Goal: Task Accomplishment & Management: Use online tool/utility

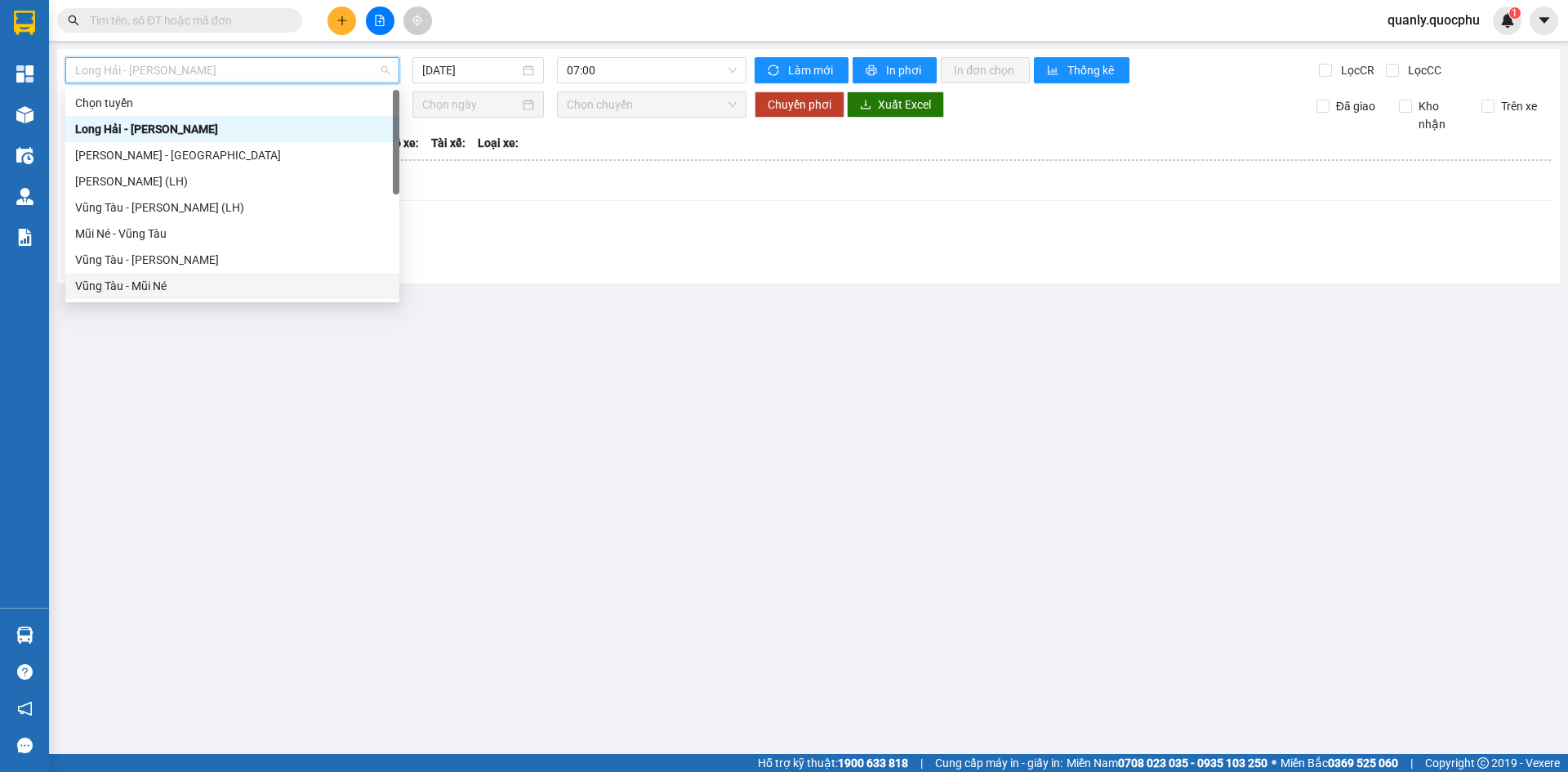
click at [134, 283] on div "Vũng Tàu - Mũi Né" at bounding box center [232, 286] width 314 height 18
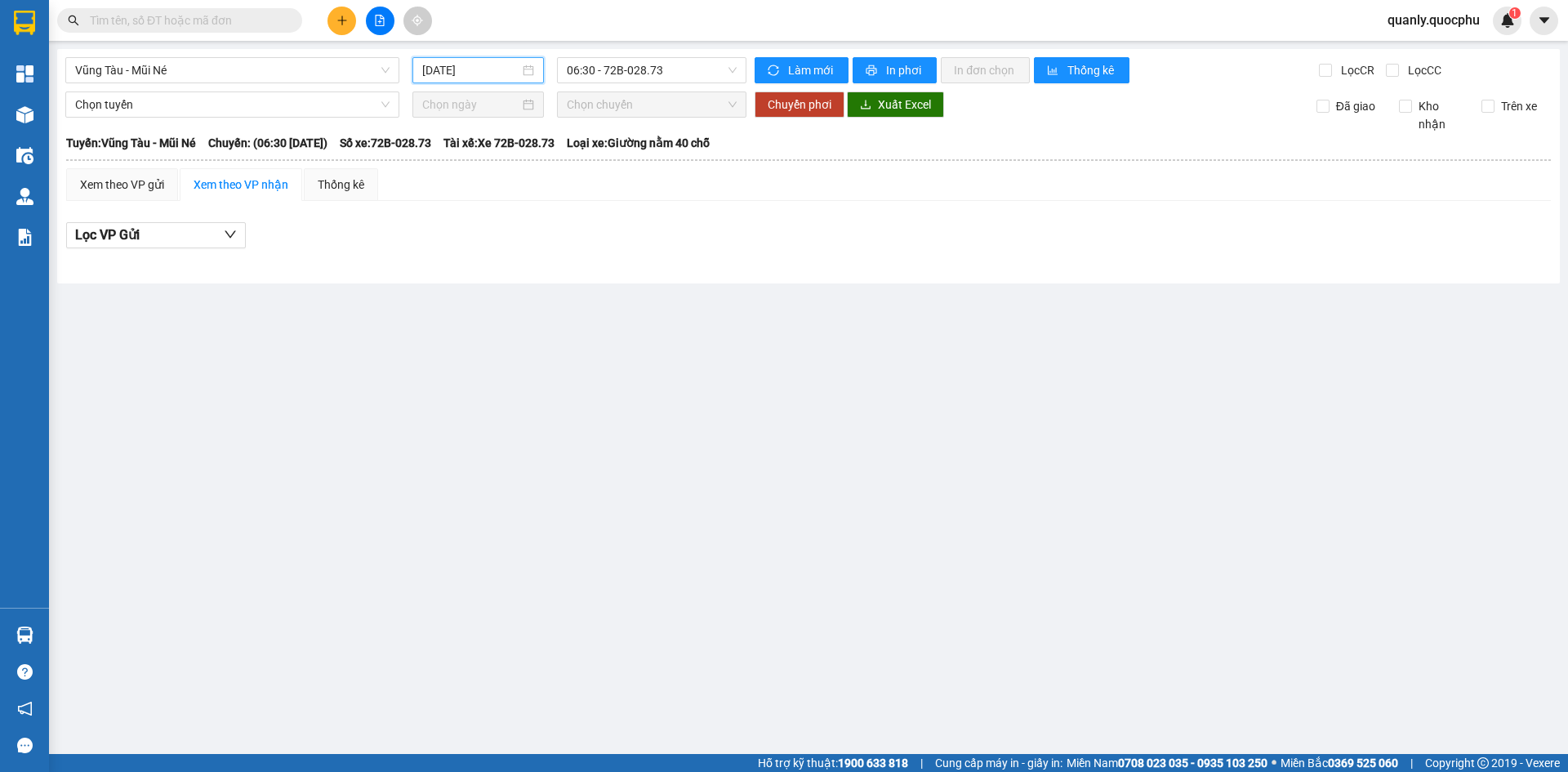
click at [515, 73] on input "[DATE]" at bounding box center [471, 70] width 97 height 18
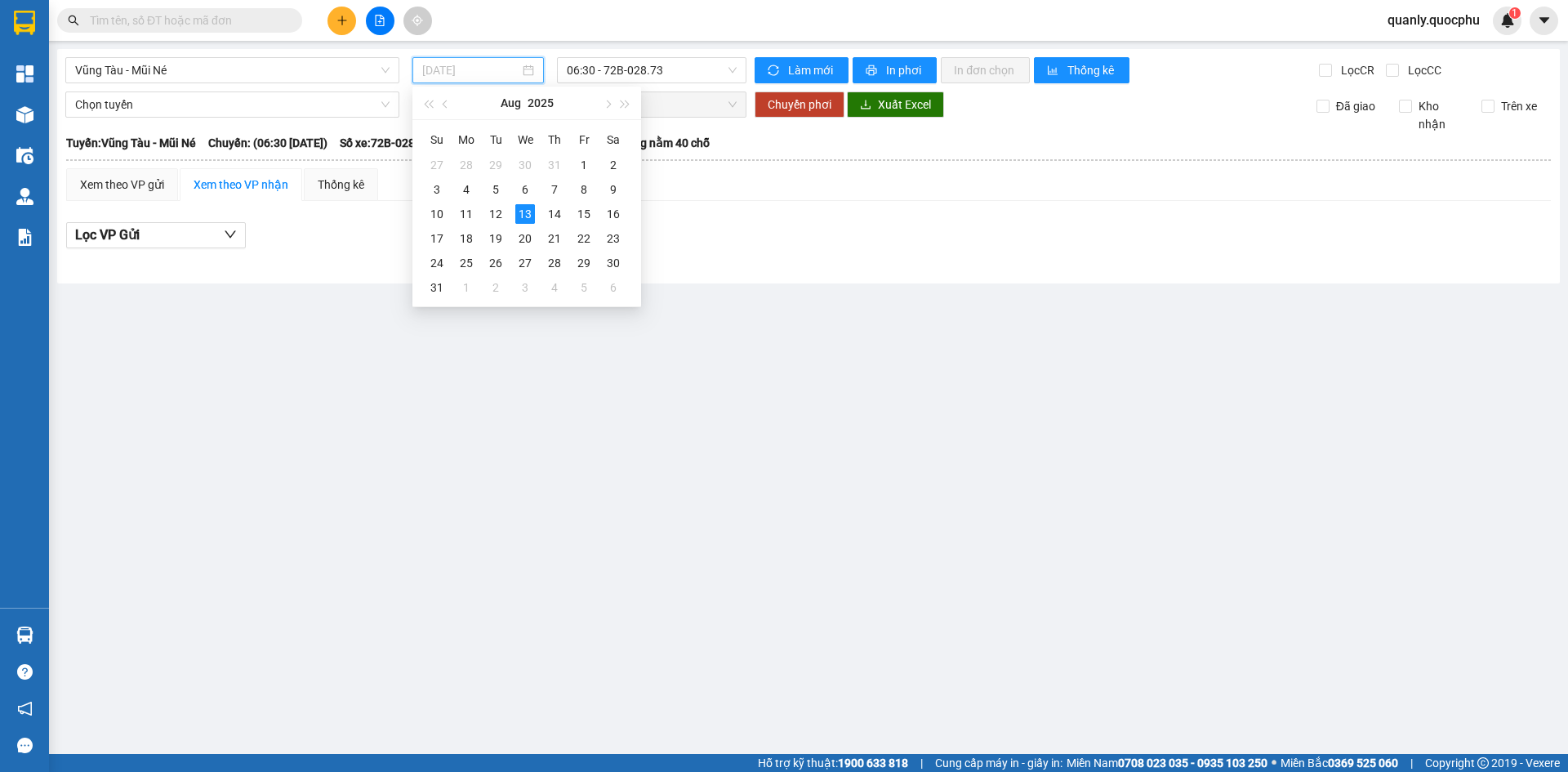
drag, startPoint x: 491, startPoint y: 219, endPoint x: 611, endPoint y: 108, distance: 163.5
click at [492, 219] on div "12" at bounding box center [496, 214] width 20 height 20
type input "[DATE]"
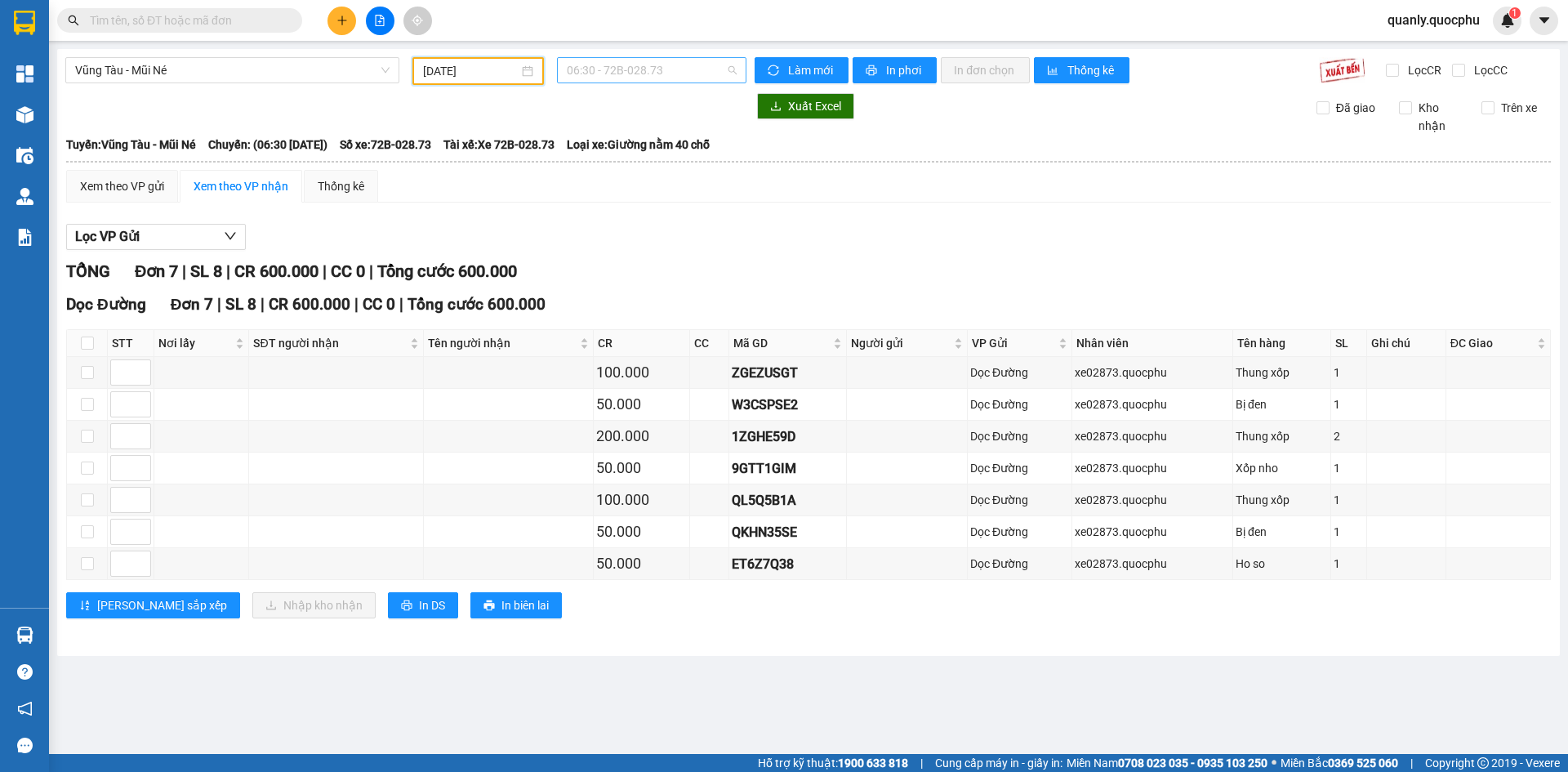
click at [674, 73] on span "06:30 - 72B-028.73" at bounding box center [652, 70] width 170 height 24
click at [642, 163] on div "12:30 - 72E-006.83" at bounding box center [630, 155] width 127 height 18
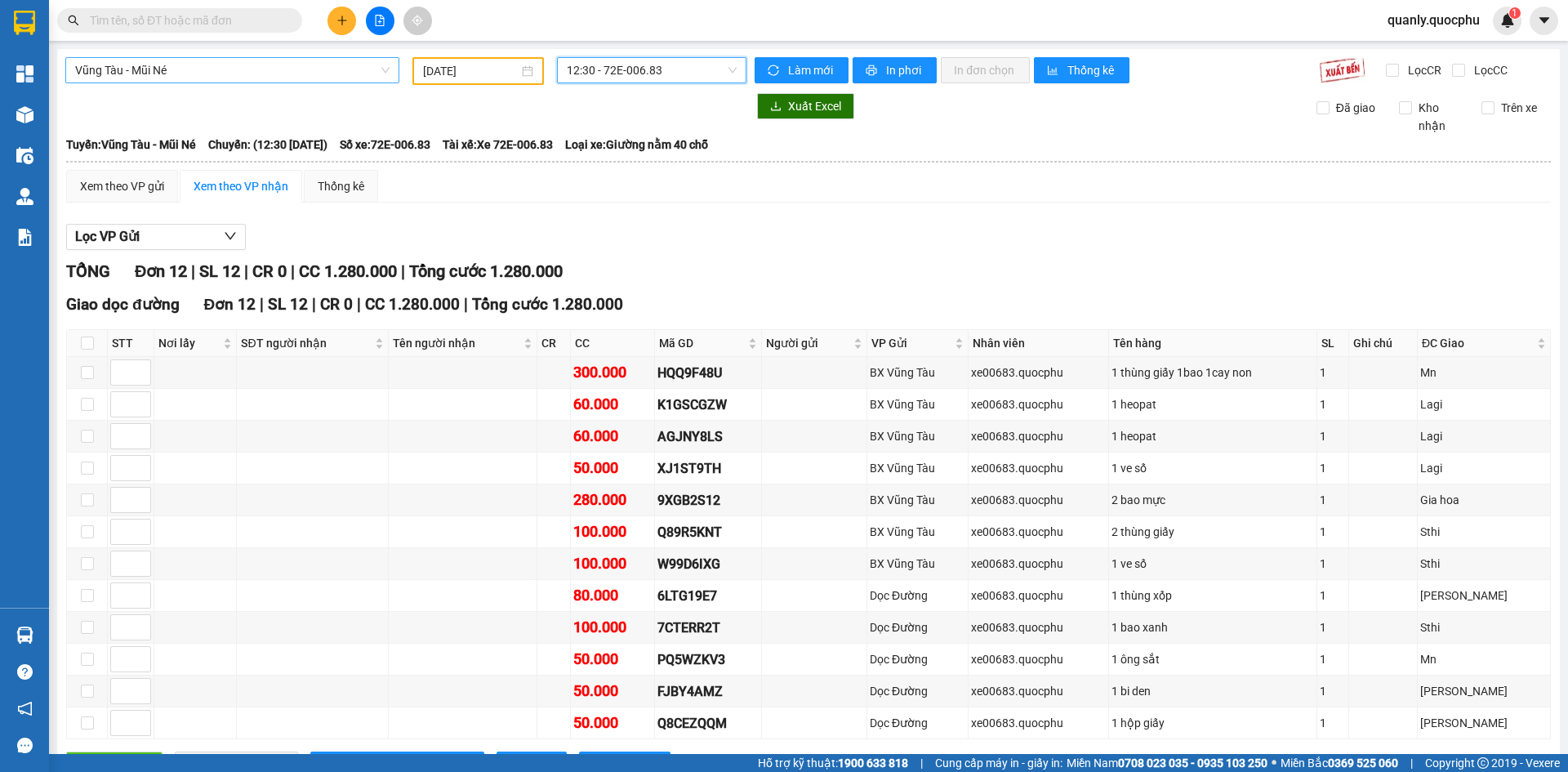
click at [290, 81] on span "Vũng Tàu - Mũi Né" at bounding box center [232, 70] width 314 height 24
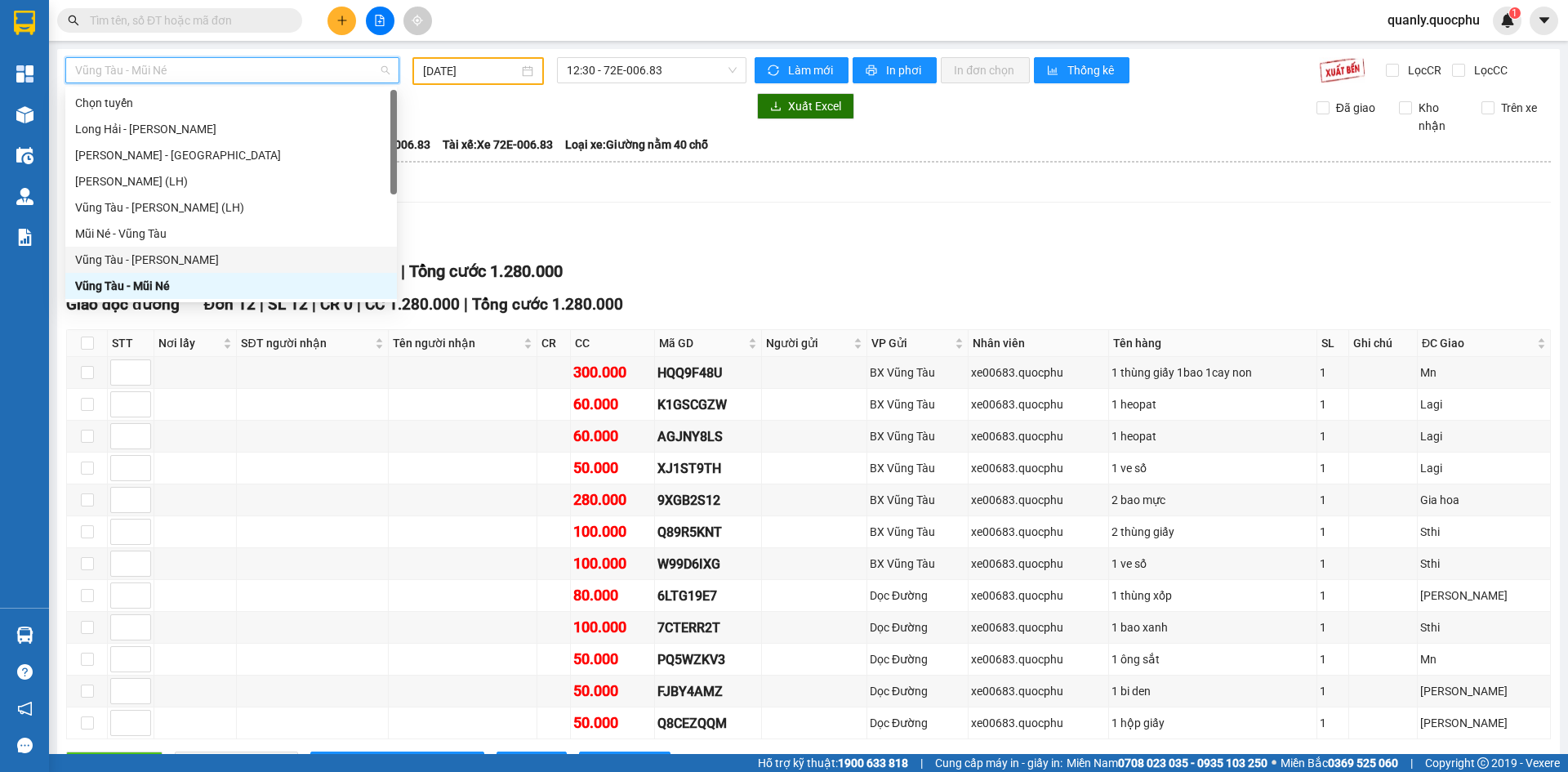
click at [174, 263] on div "Vũng Tàu - [PERSON_NAME]" at bounding box center [231, 260] width 312 height 18
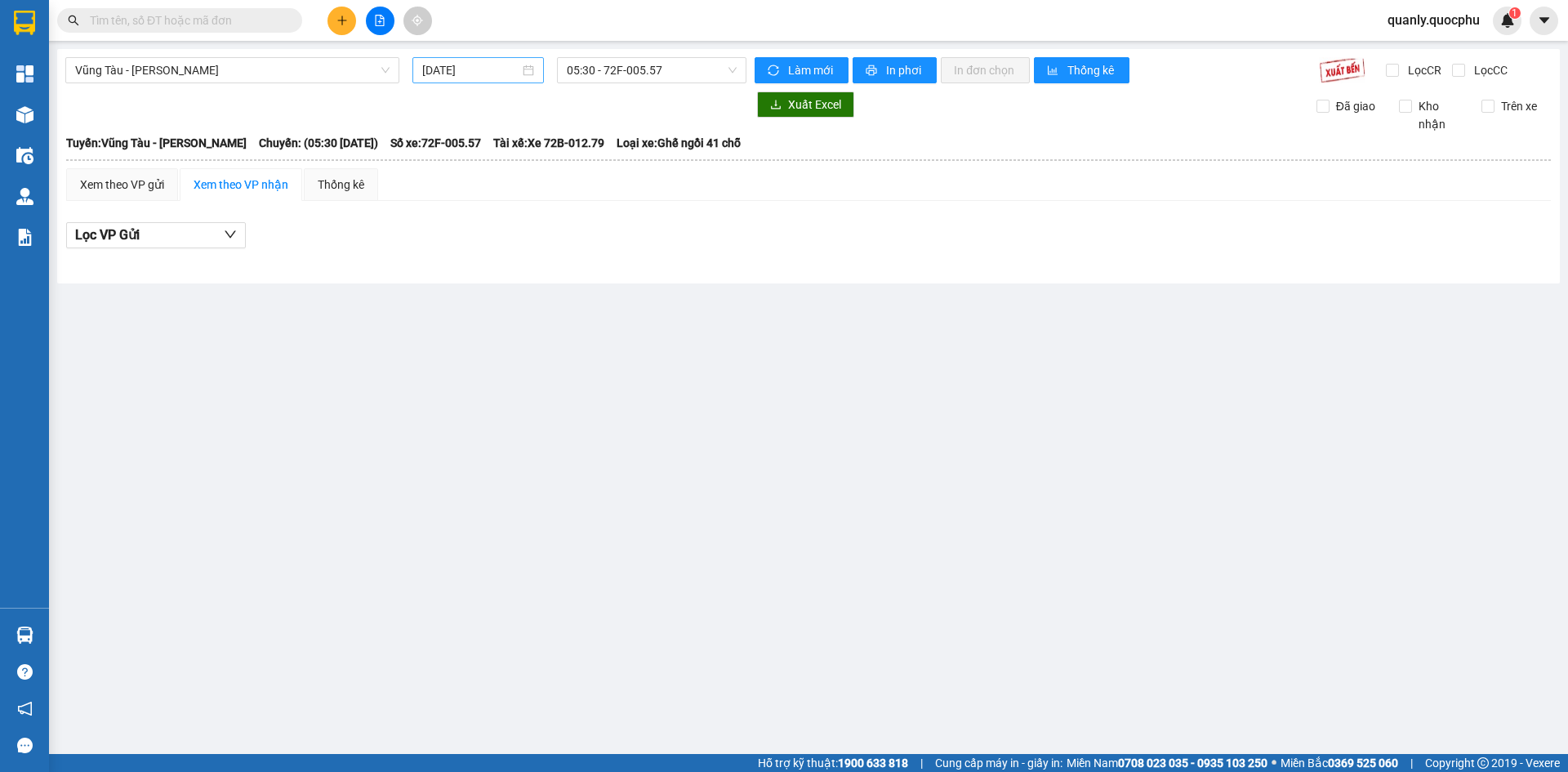
click at [520, 72] on div "[DATE]" at bounding box center [478, 70] width 112 height 18
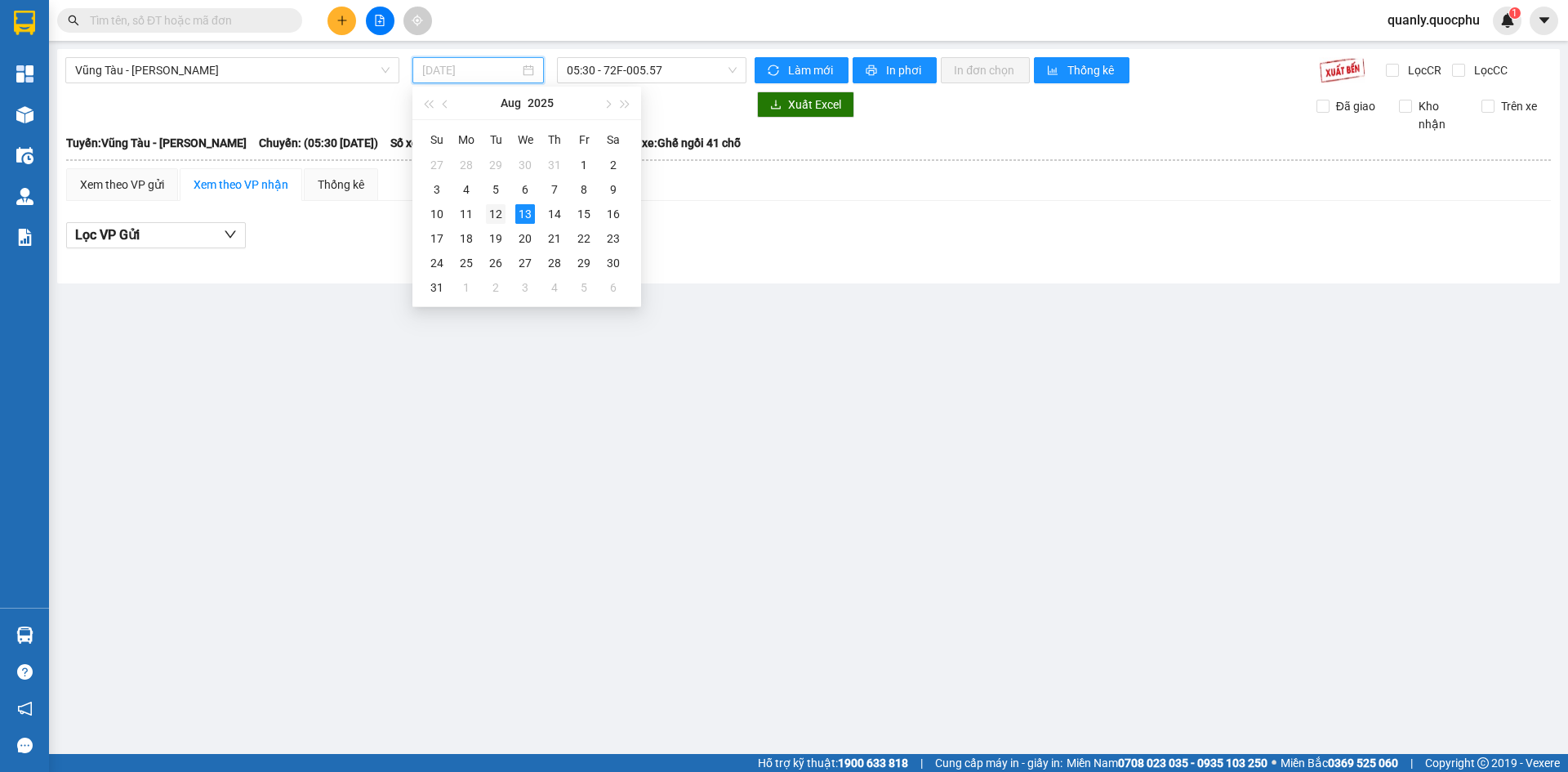
click at [508, 210] on td "12" at bounding box center [496, 213] width 30 height 24
type input "[DATE]"
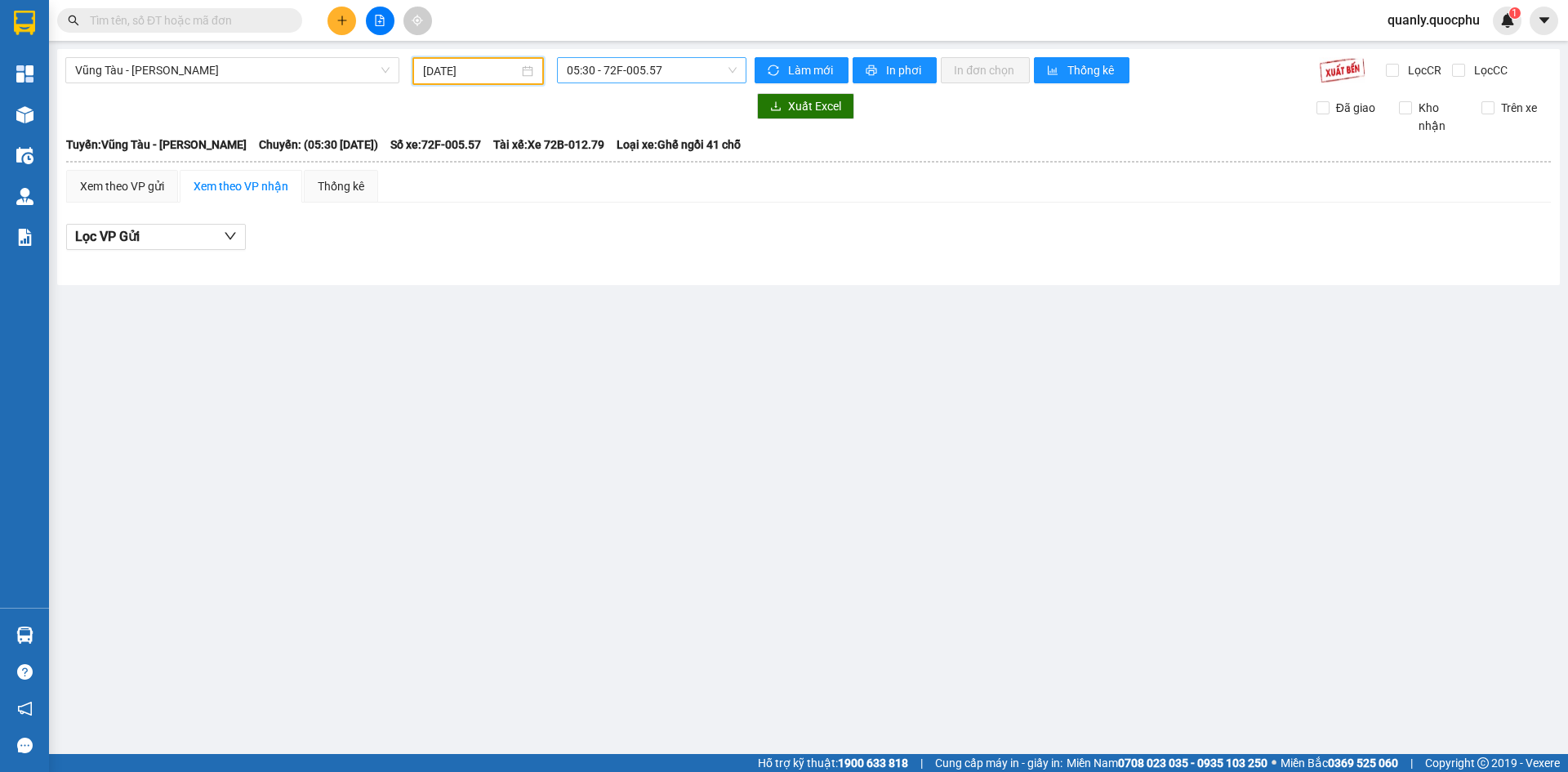
click at [686, 73] on span "05:30 - 72F-005.57" at bounding box center [652, 70] width 170 height 24
click at [639, 176] on div "17:00 - 51H-036.64" at bounding box center [630, 181] width 127 height 18
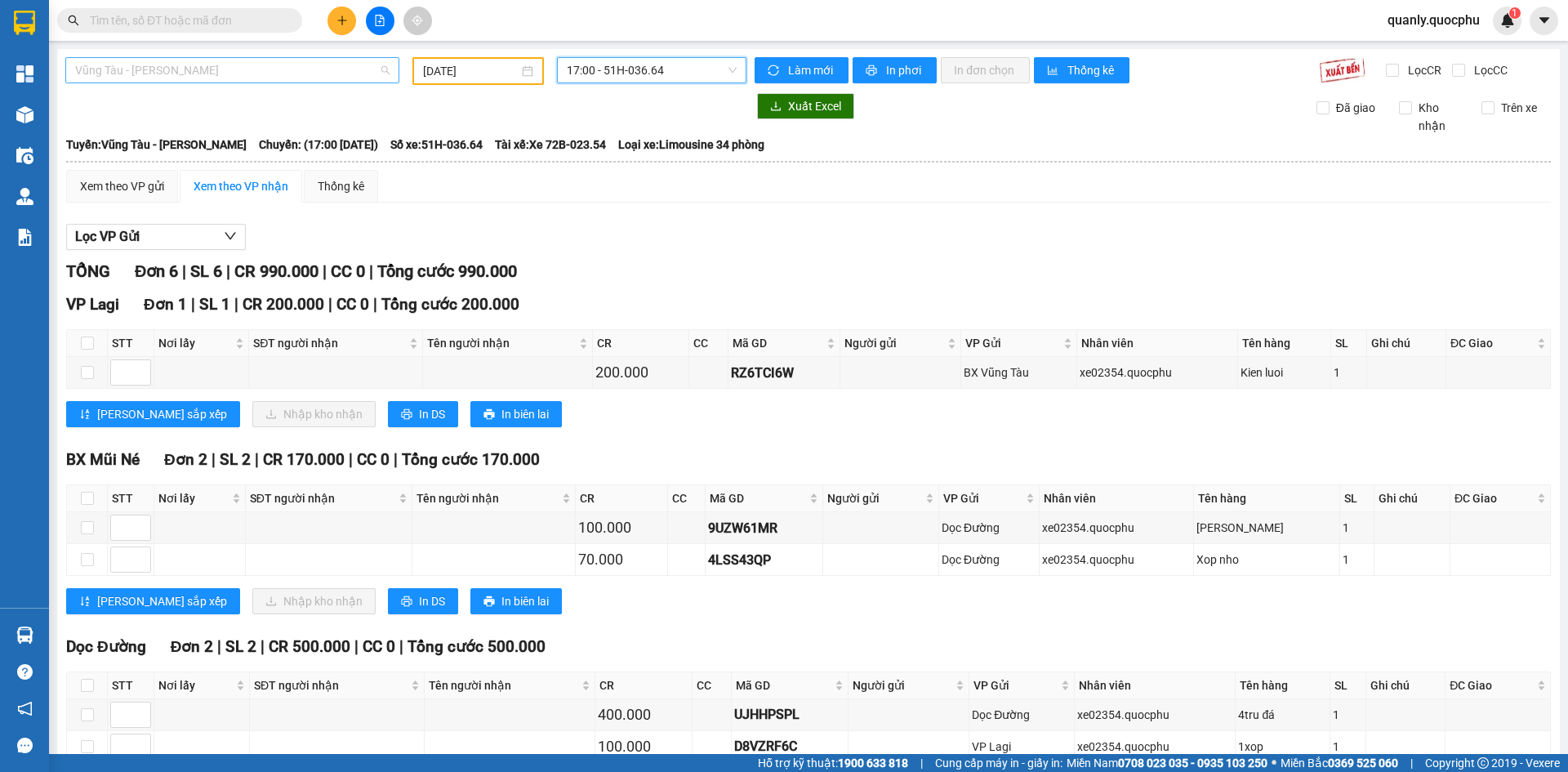
click at [344, 69] on span "Vũng Tàu - [PERSON_NAME]" at bounding box center [232, 70] width 314 height 24
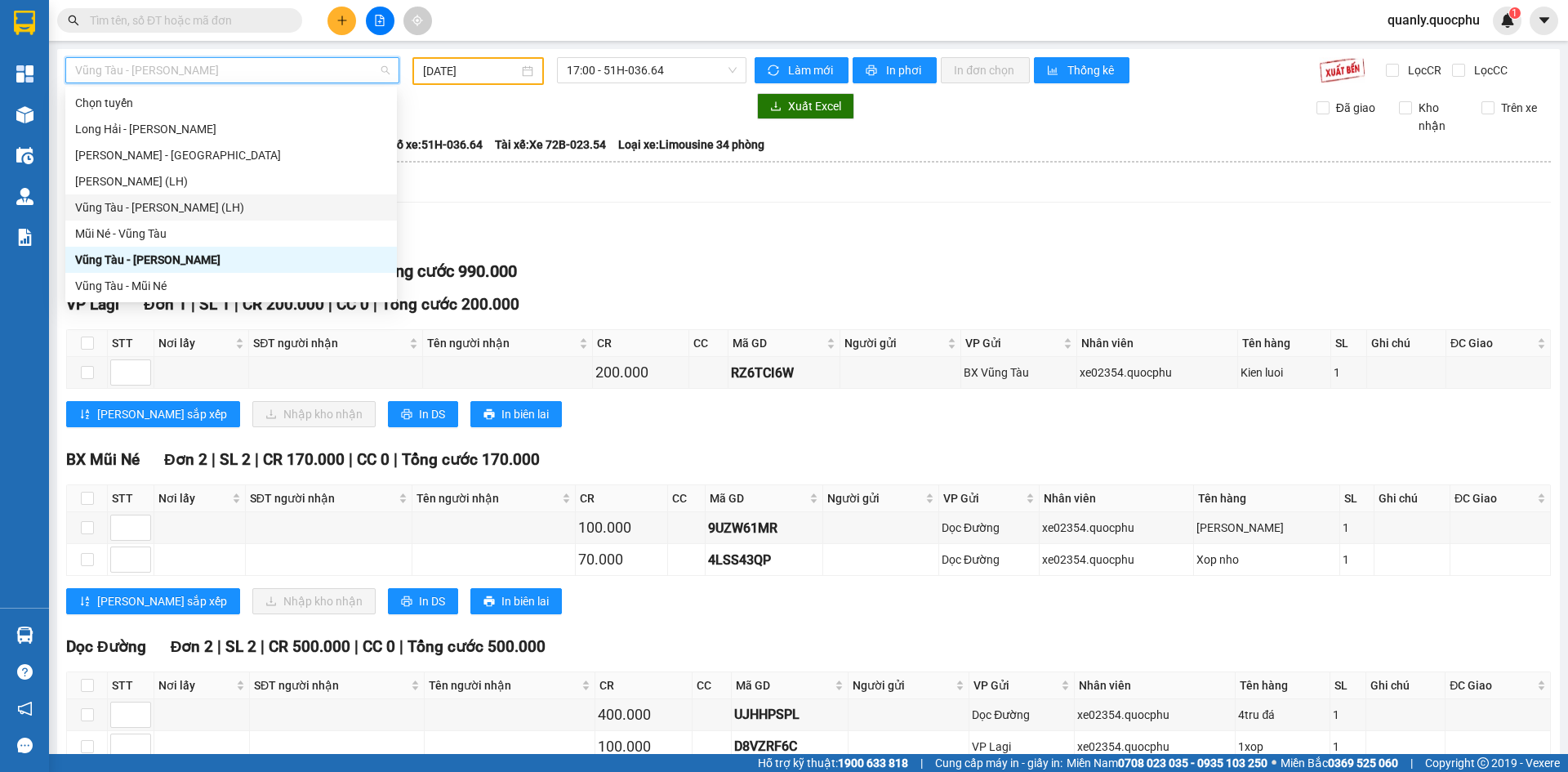
click at [152, 219] on div "Vũng Tàu - [PERSON_NAME] (LH)" at bounding box center [230, 207] width 331 height 26
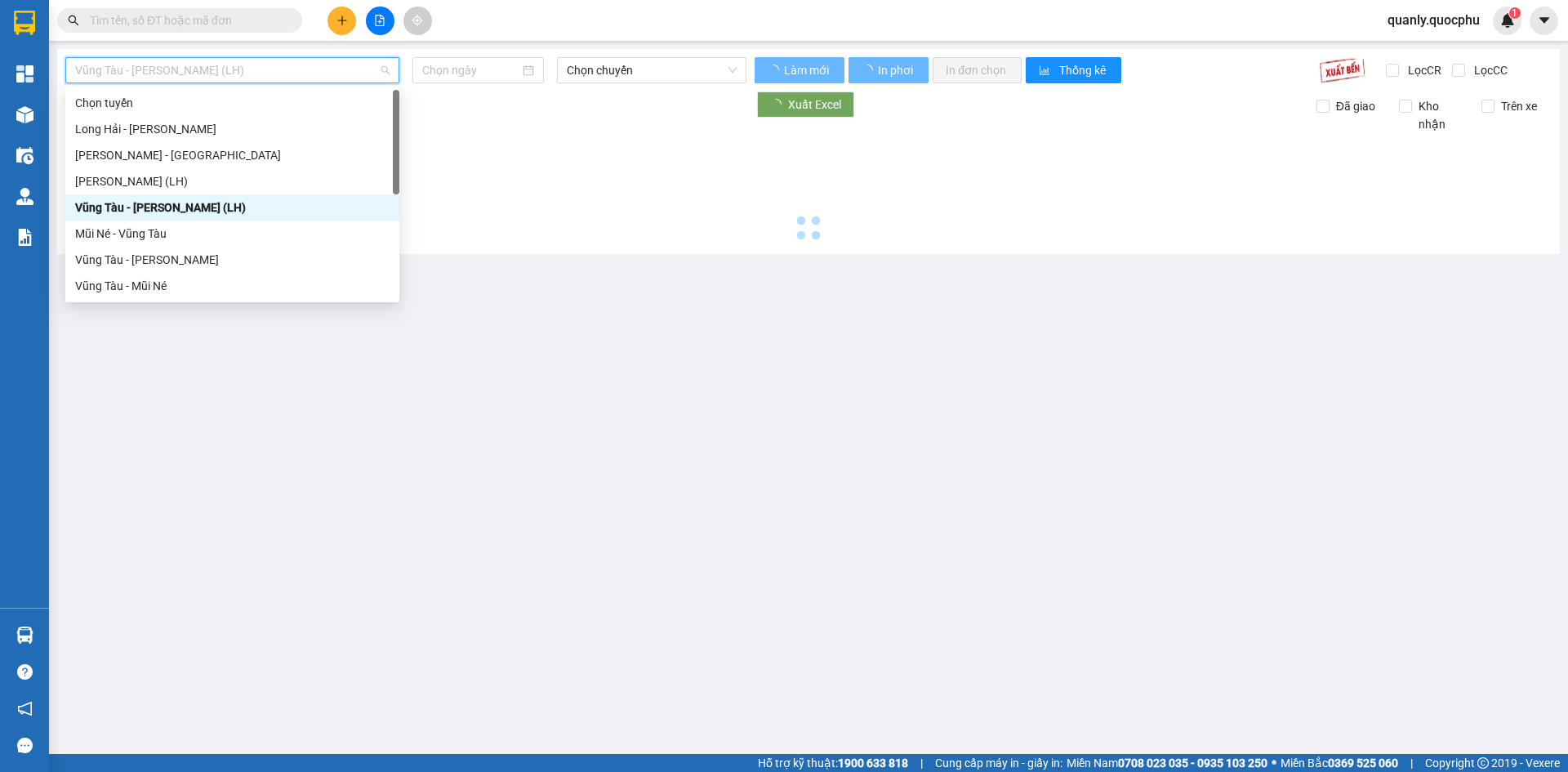
click at [347, 74] on span "Vũng Tàu - [PERSON_NAME] (LH)" at bounding box center [232, 70] width 314 height 24
click at [415, 165] on div at bounding box center [808, 189] width 1487 height 113
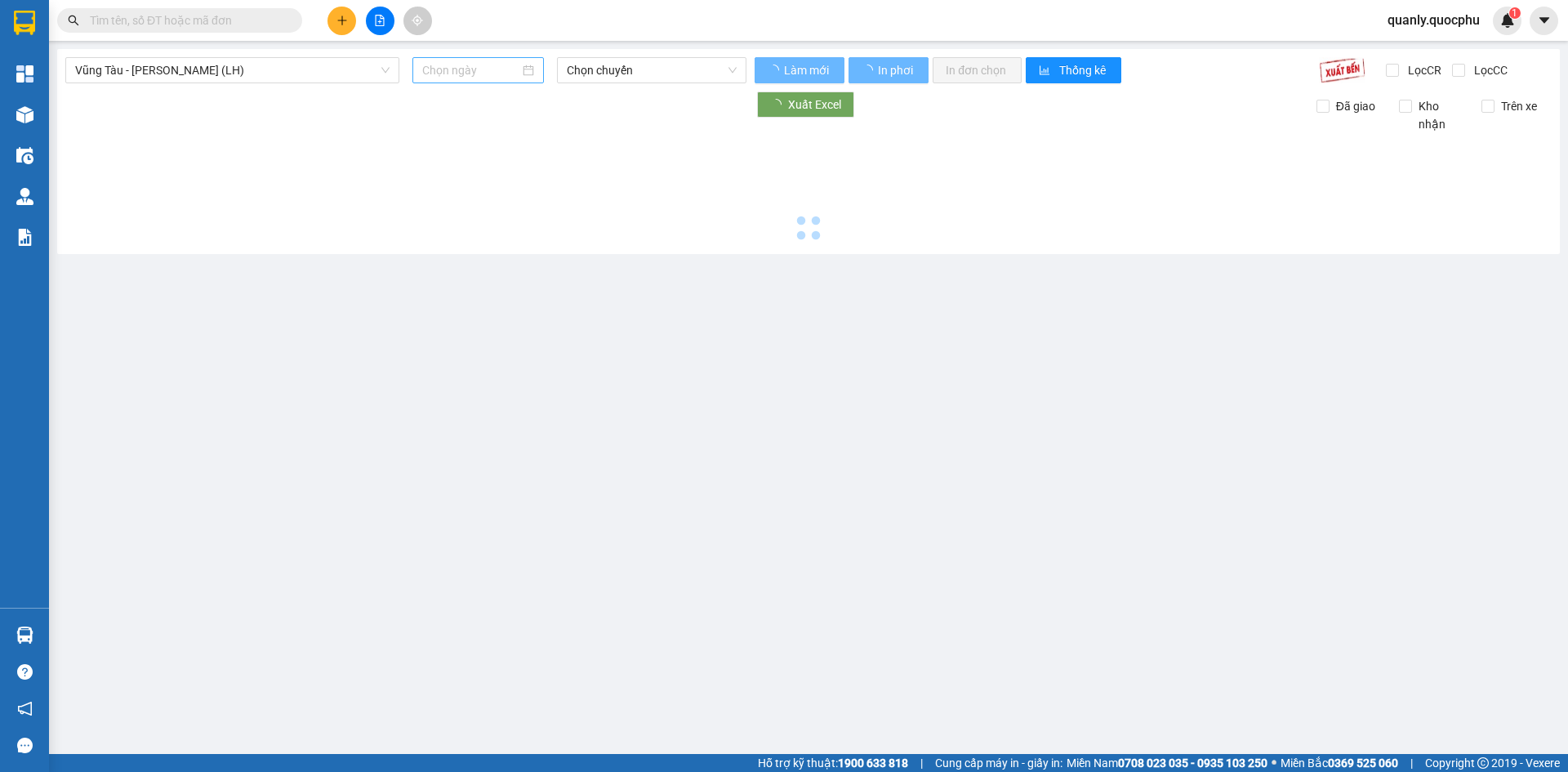
click at [496, 64] on input at bounding box center [471, 70] width 97 height 18
click at [500, 208] on div "12" at bounding box center [496, 214] width 20 height 20
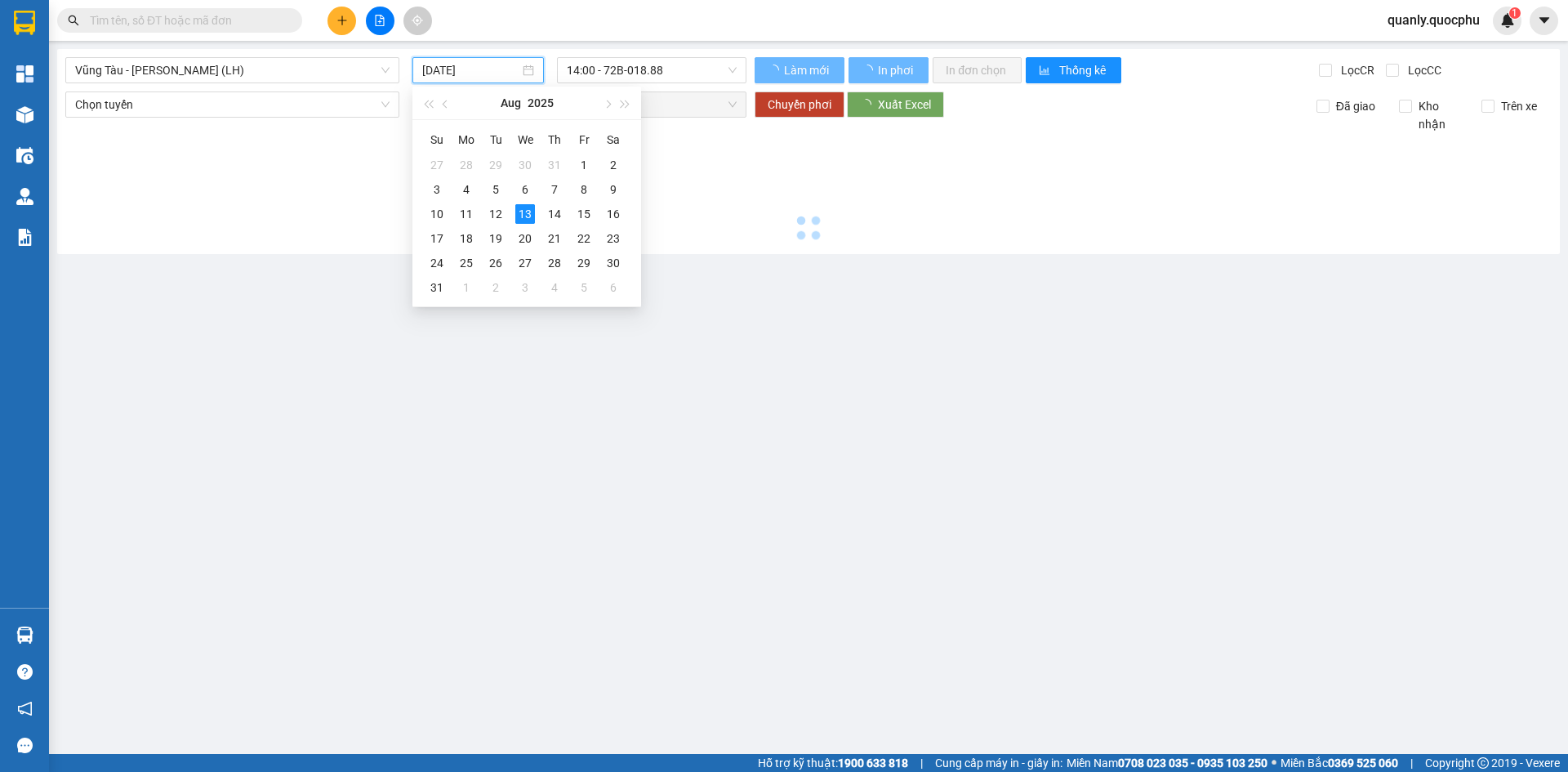
type input "[DATE]"
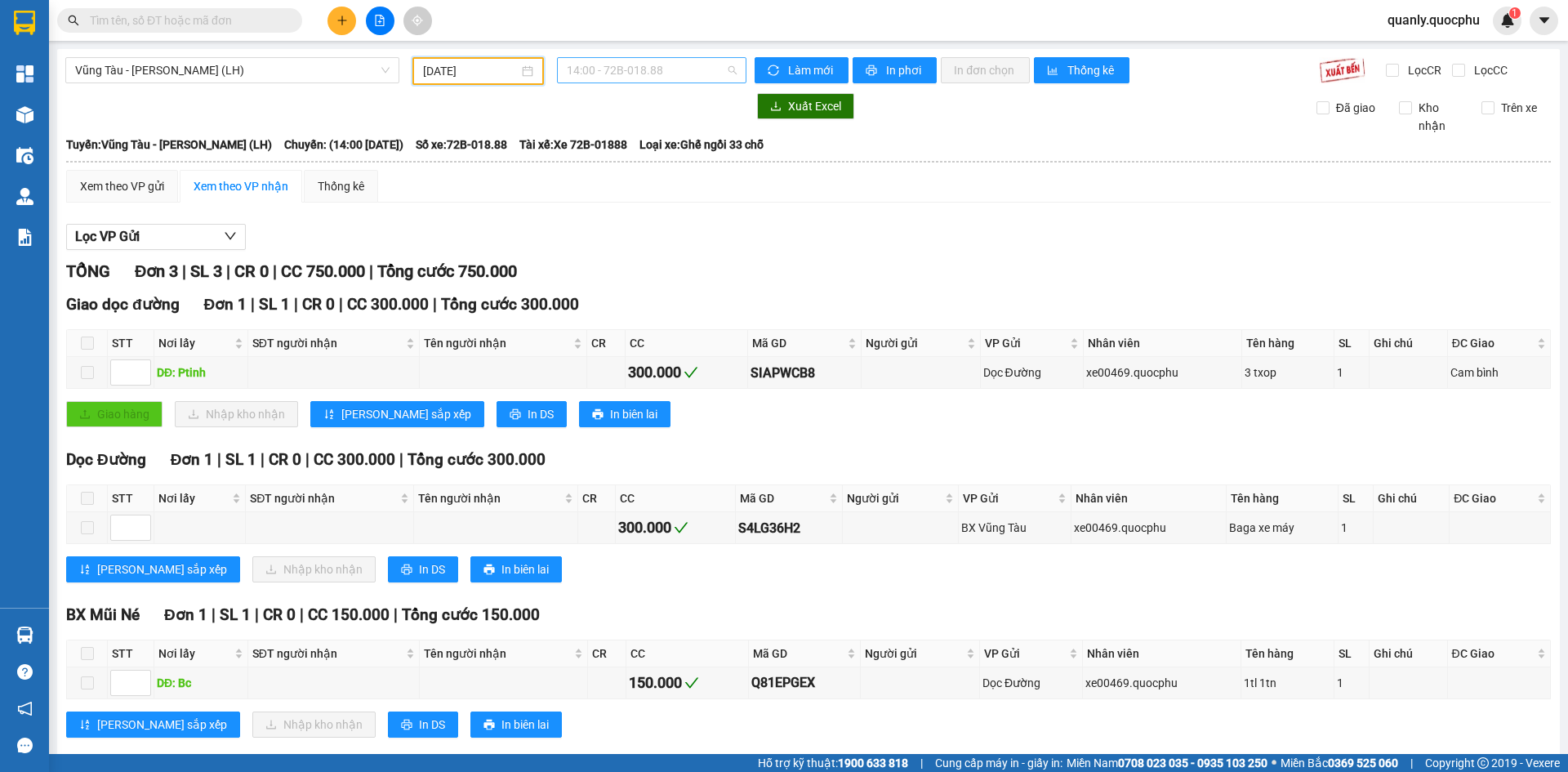
click at [691, 72] on span "14:00 - 72B-018.88" at bounding box center [652, 70] width 170 height 24
click at [600, 200] on div "Xem theo VP gửi Xem theo VP nhận Thống kê" at bounding box center [808, 186] width 1485 height 33
click at [282, 67] on span "Vũng Tàu - [PERSON_NAME] (LH)" at bounding box center [232, 70] width 314 height 24
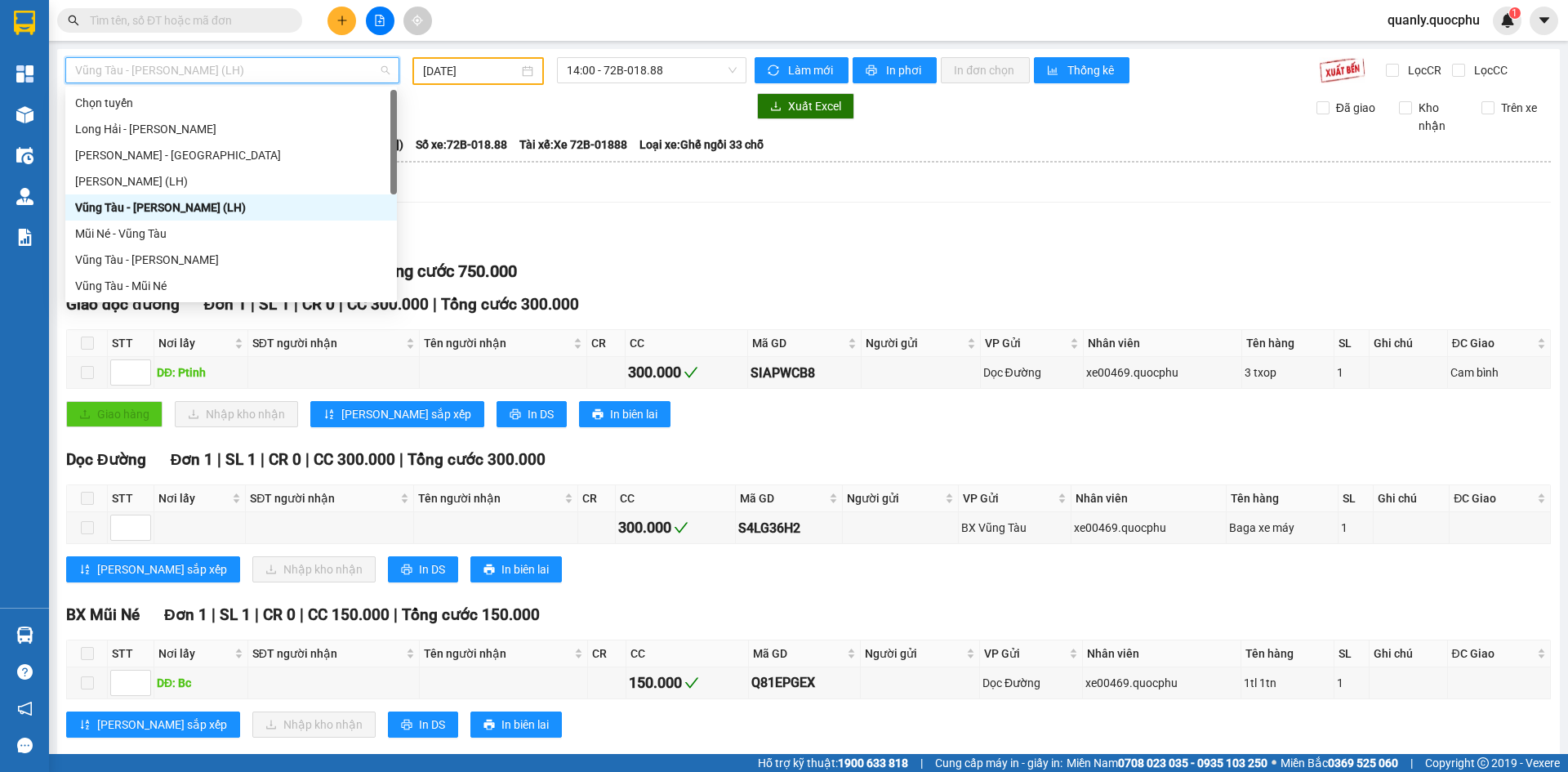
click at [381, 22] on icon "file-add" at bounding box center [379, 20] width 12 height 12
